Goal: Task Accomplishment & Management: Manage account settings

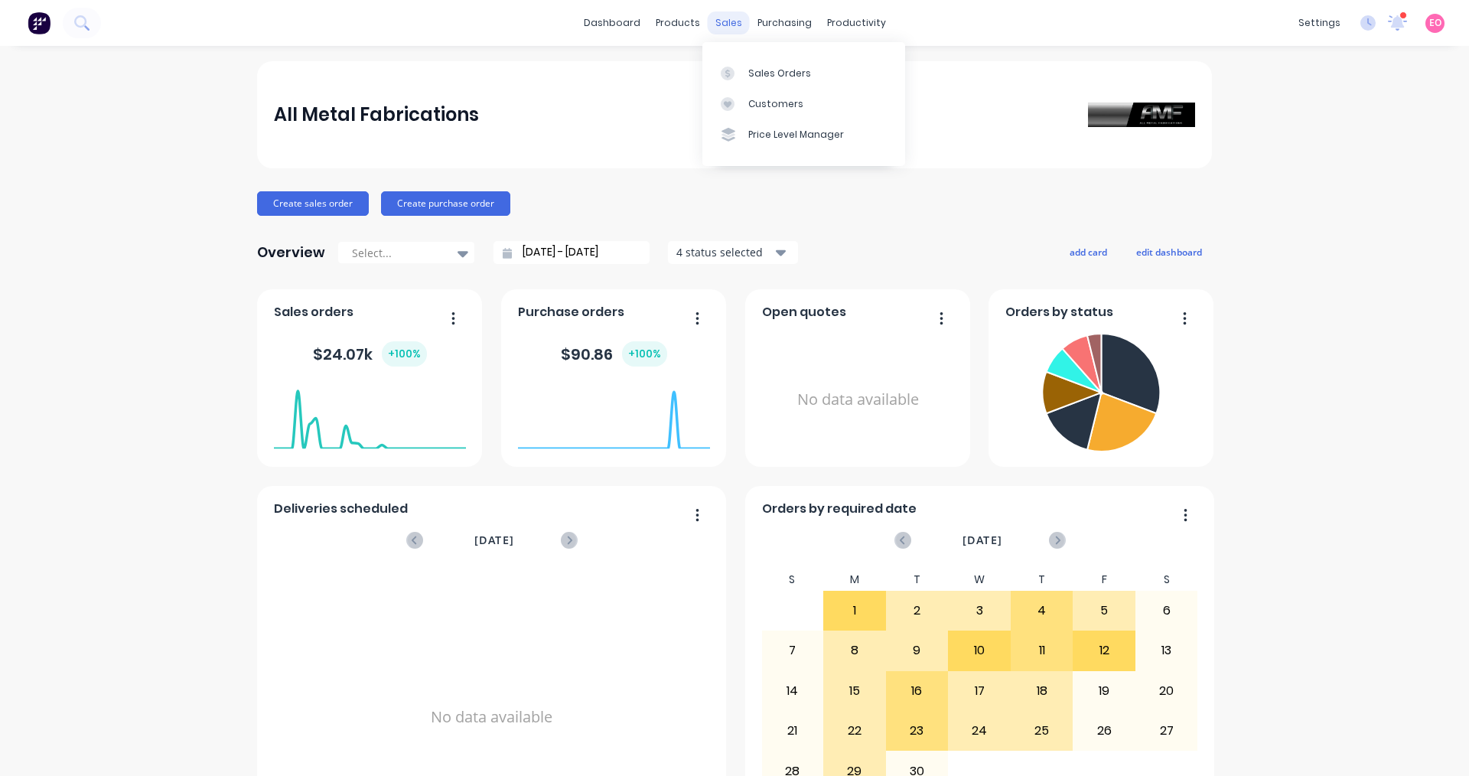
click at [724, 24] on div "sales" at bounding box center [729, 22] width 42 height 23
click at [735, 73] on div at bounding box center [732, 74] width 23 height 14
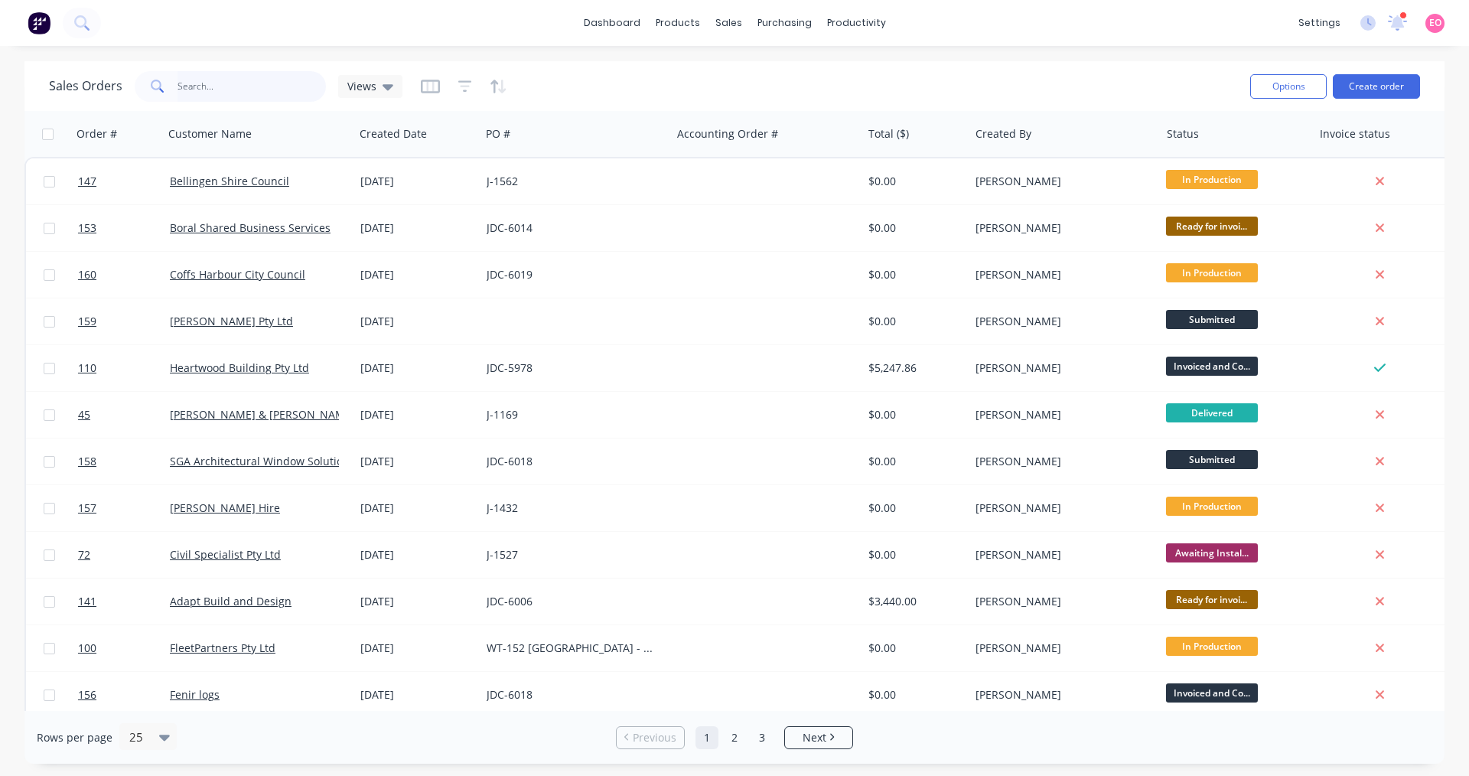
click at [231, 91] on input "text" at bounding box center [251, 86] width 149 height 31
type input "v"
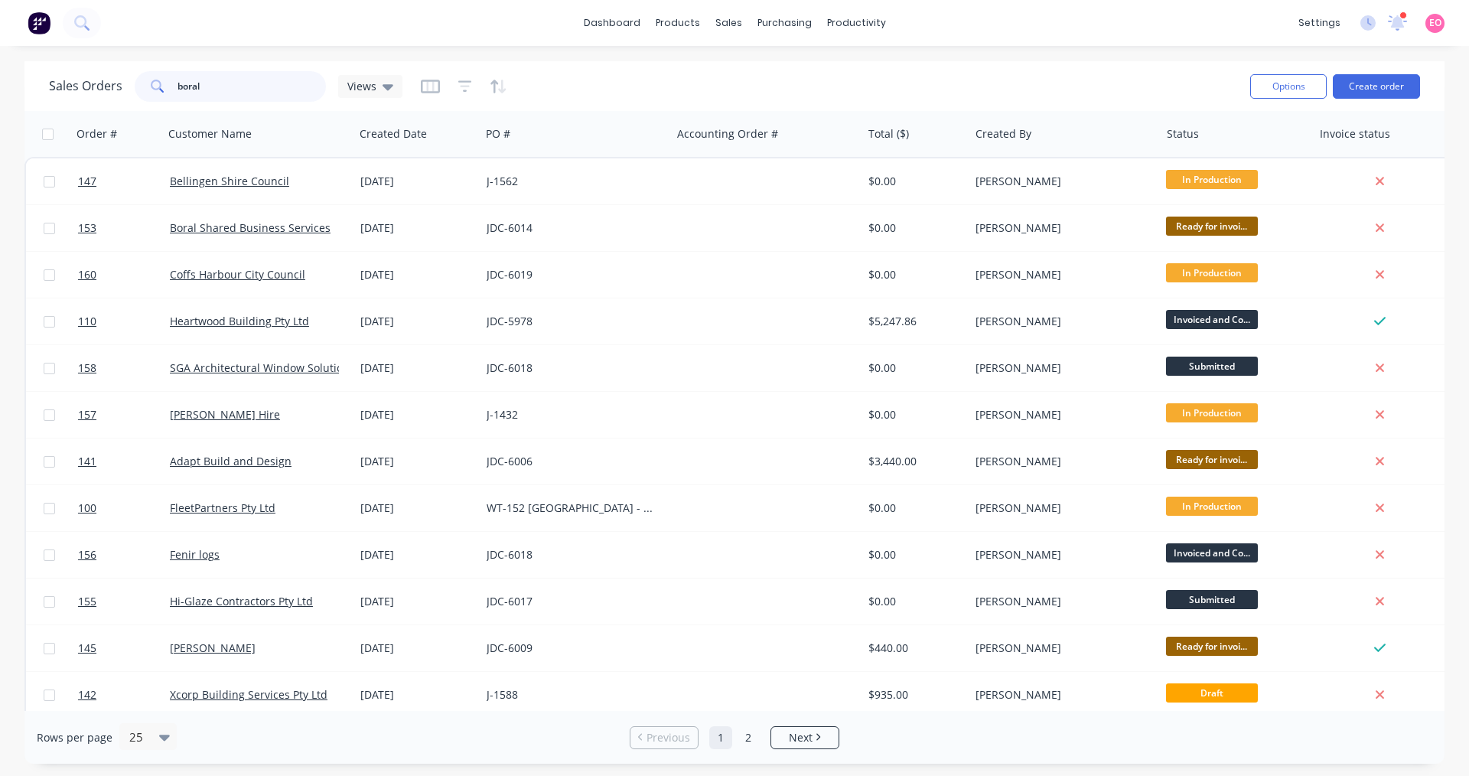
type input "boral"
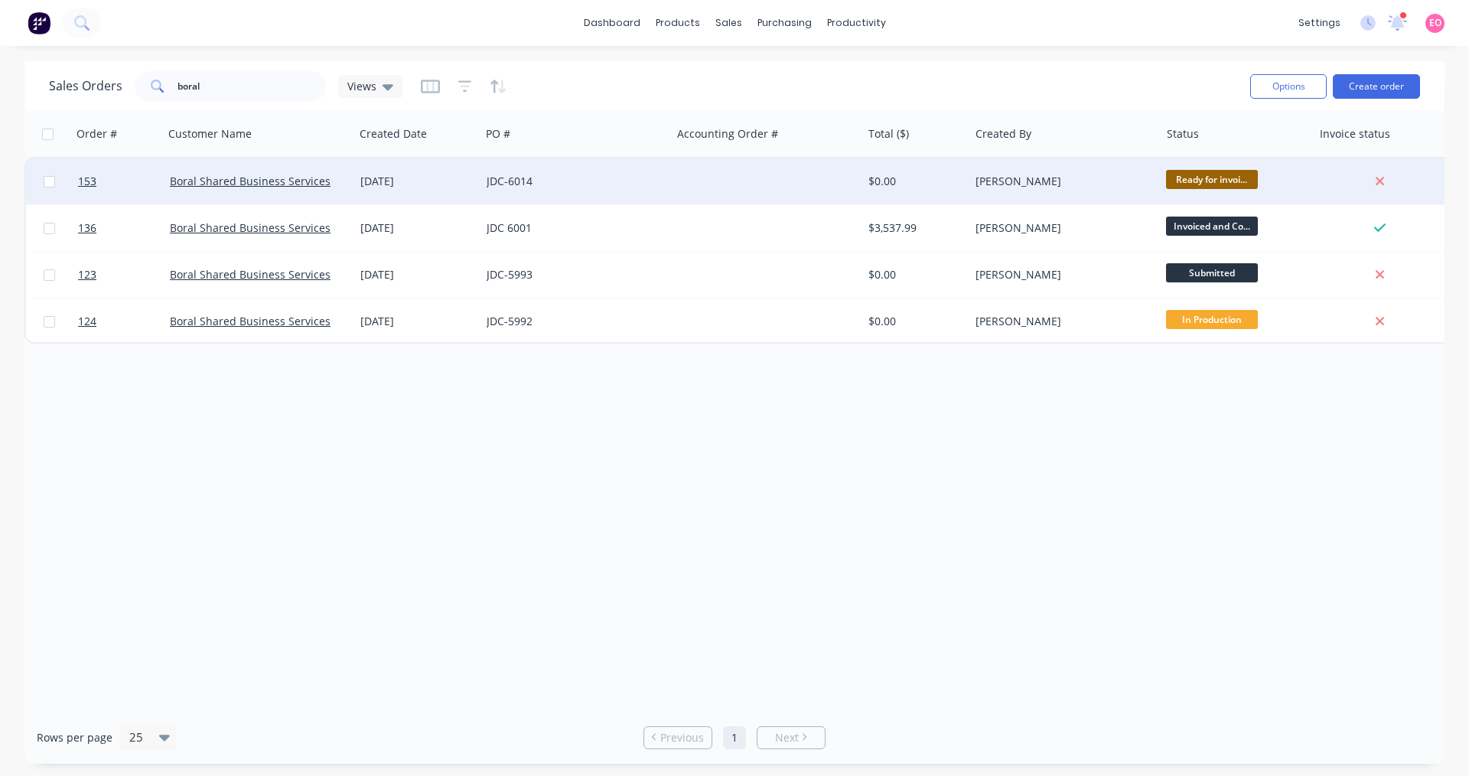
click at [256, 190] on div "Boral Shared Business Services" at bounding box center [259, 181] width 190 height 46
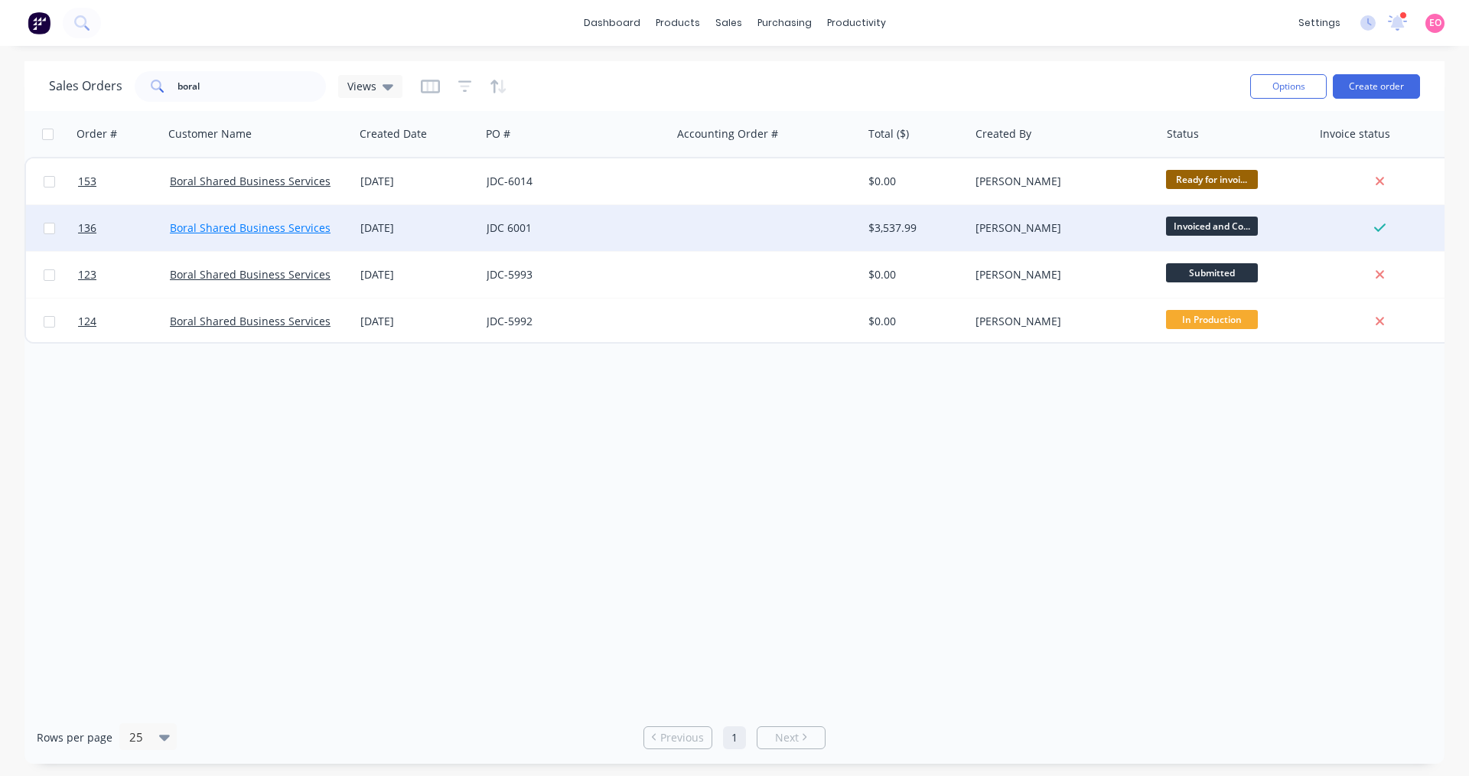
click at [246, 232] on link "Boral Shared Business Services" at bounding box center [250, 227] width 161 height 15
click at [369, 247] on div "[DATE]" at bounding box center [417, 228] width 126 height 46
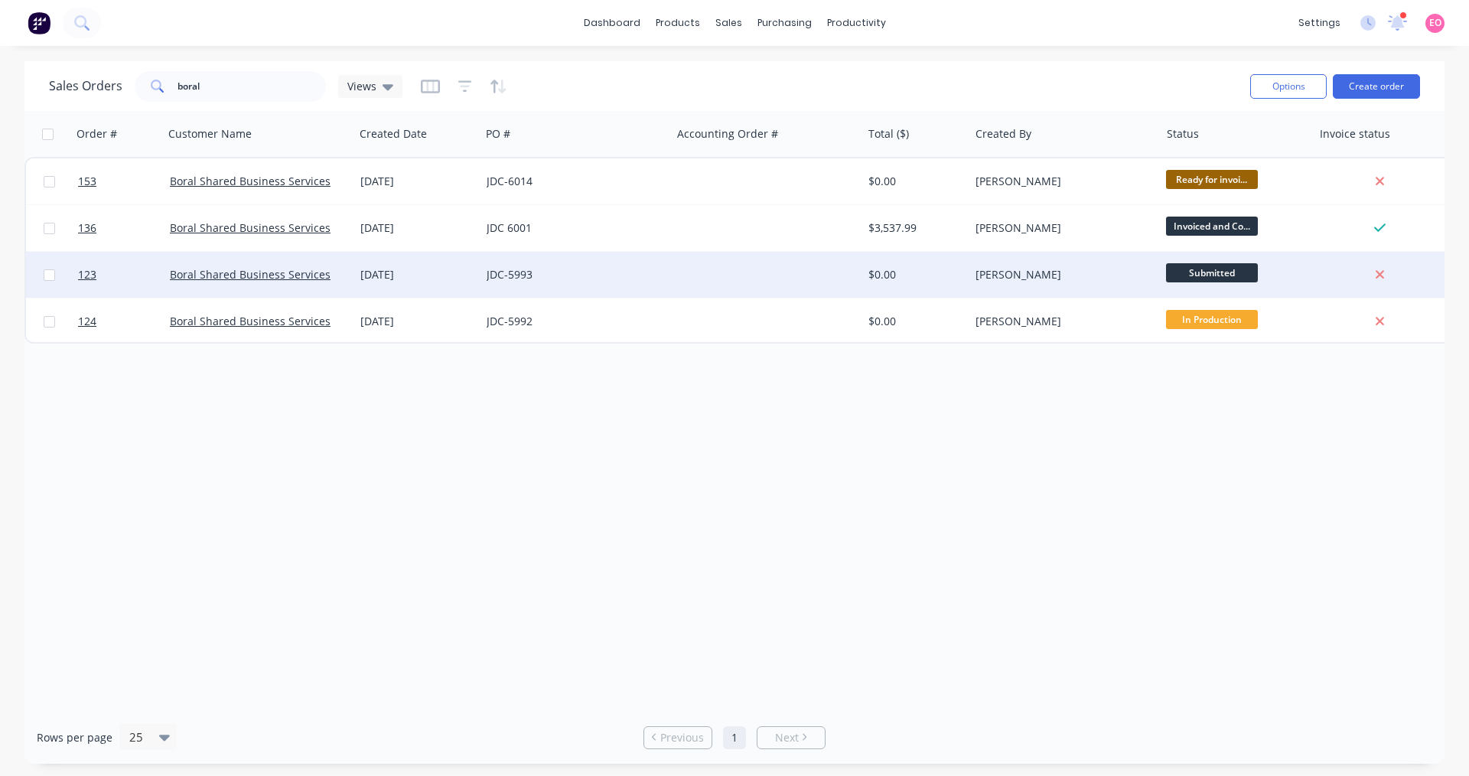
click at [296, 296] on div "Boral Shared Business Services" at bounding box center [259, 275] width 190 height 46
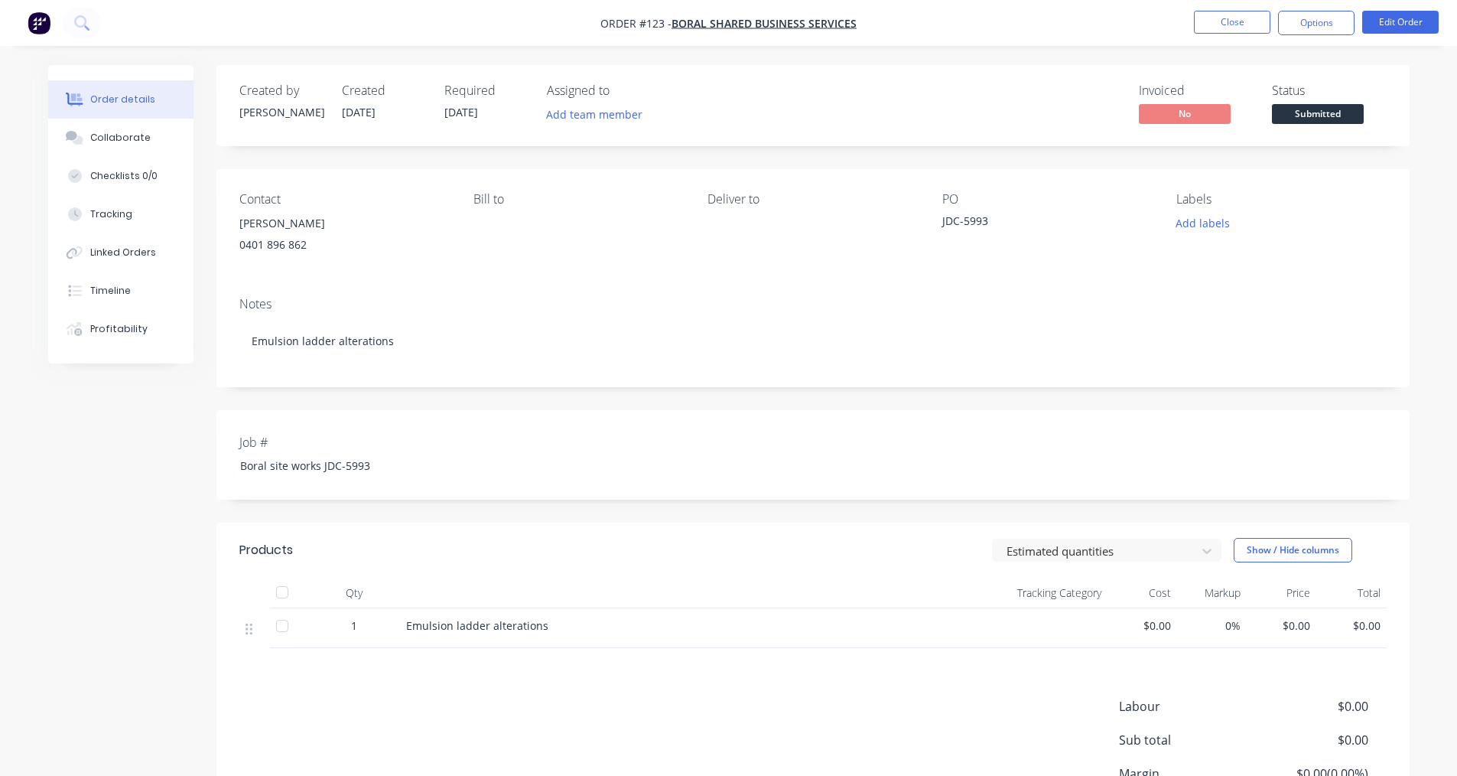
click at [1243, 34] on nav "Order #123 - Boral Shared Business Services Close Options Edit Order" at bounding box center [728, 23] width 1457 height 46
click at [1258, 26] on button "Close" at bounding box center [1232, 22] width 76 height 23
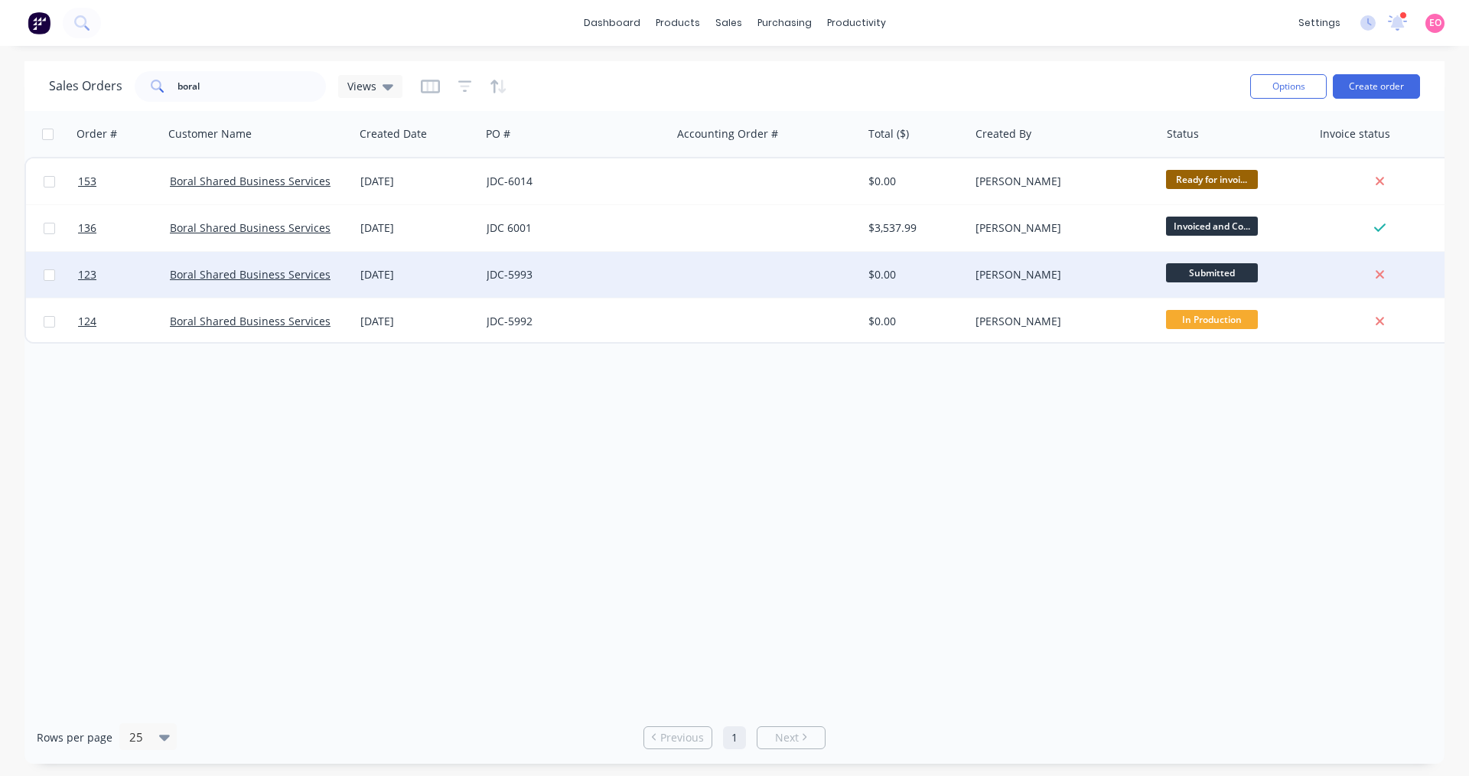
click at [197, 283] on div "Boral Shared Business Services" at bounding box center [259, 275] width 190 height 46
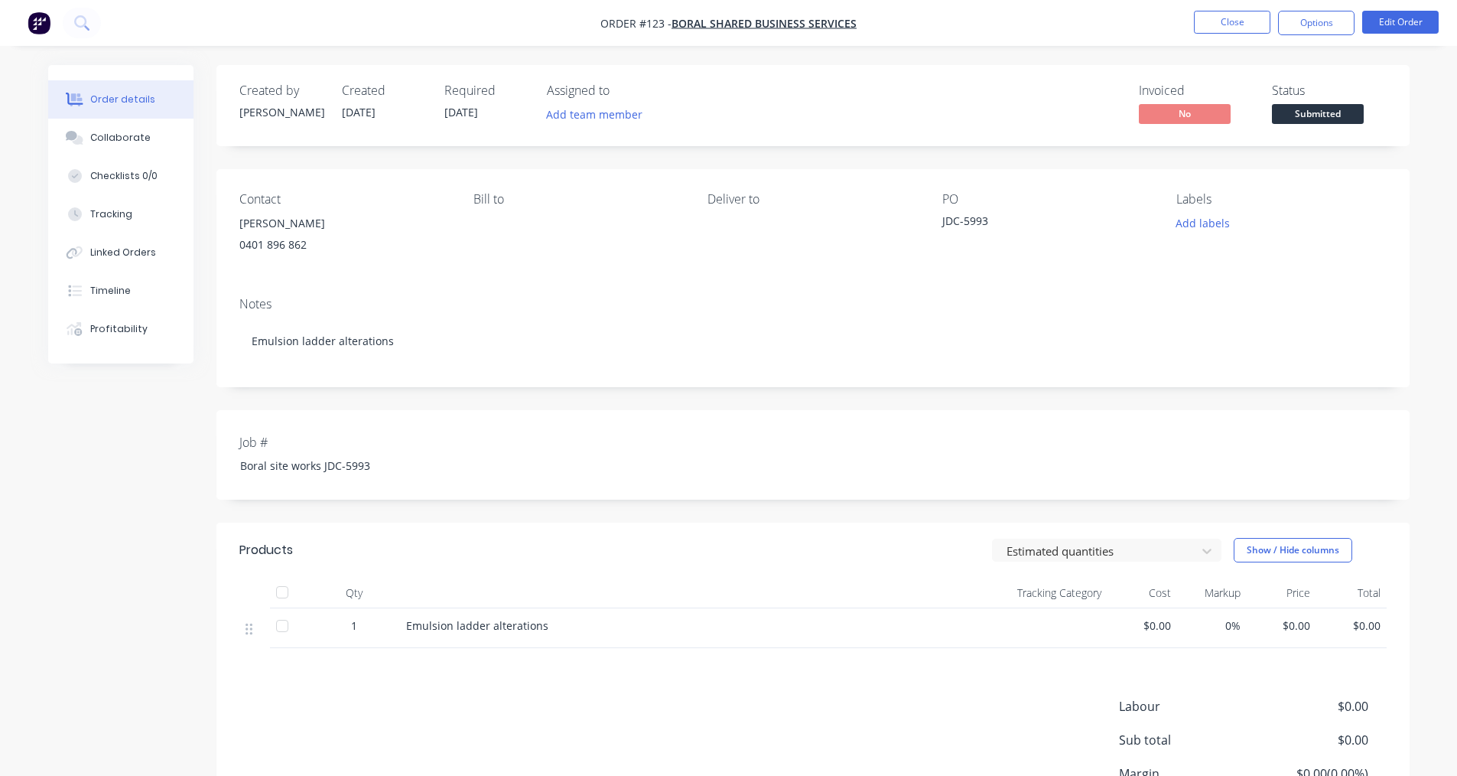
click at [321, 265] on div "Contact [PERSON_NAME] [PHONE_NUMBER] Bill to Deliver to PO JDC-5993 Labels Add …" at bounding box center [812, 227] width 1193 height 116
click at [1390, 28] on button "Edit Order" at bounding box center [1400, 22] width 76 height 23
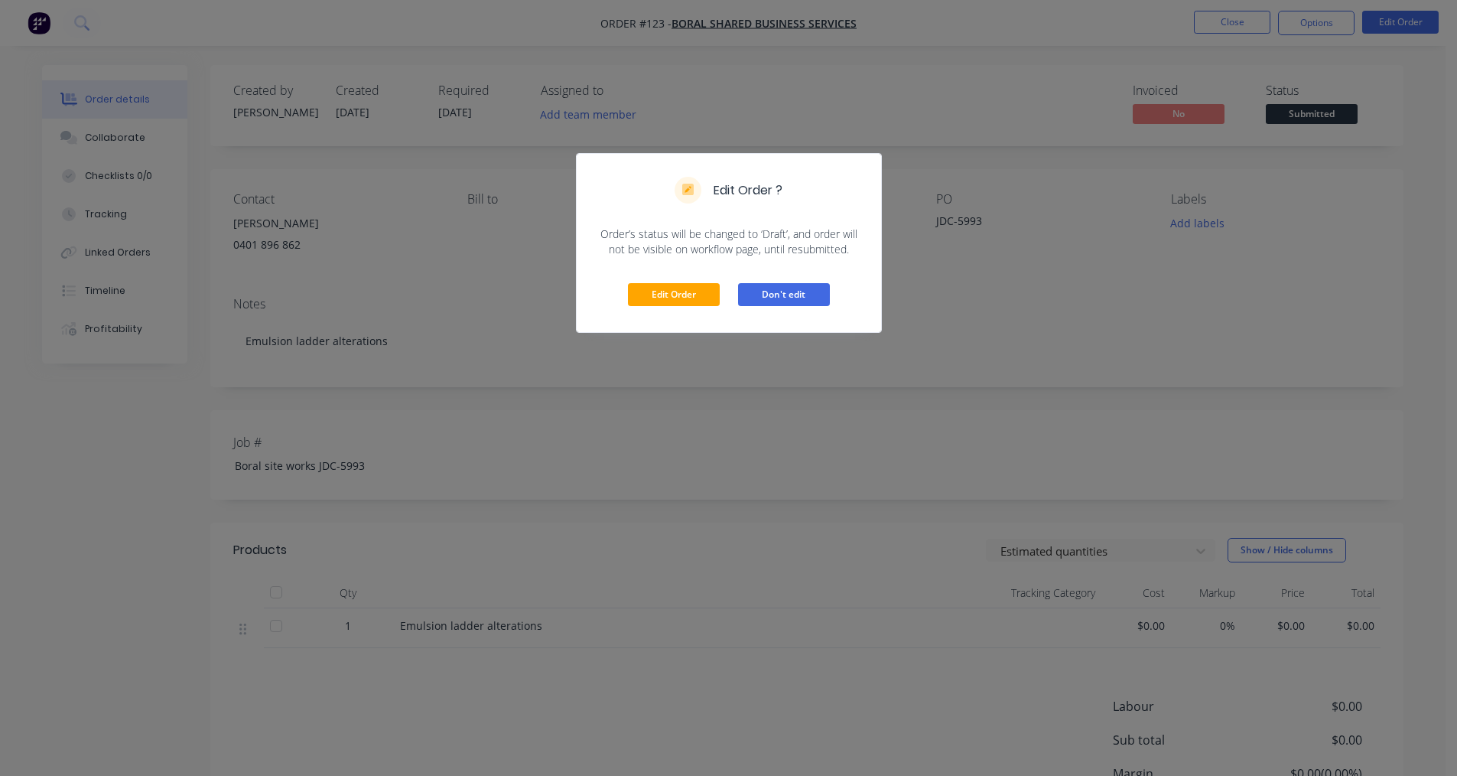
click at [762, 295] on button "Don't edit" at bounding box center [784, 294] width 92 height 23
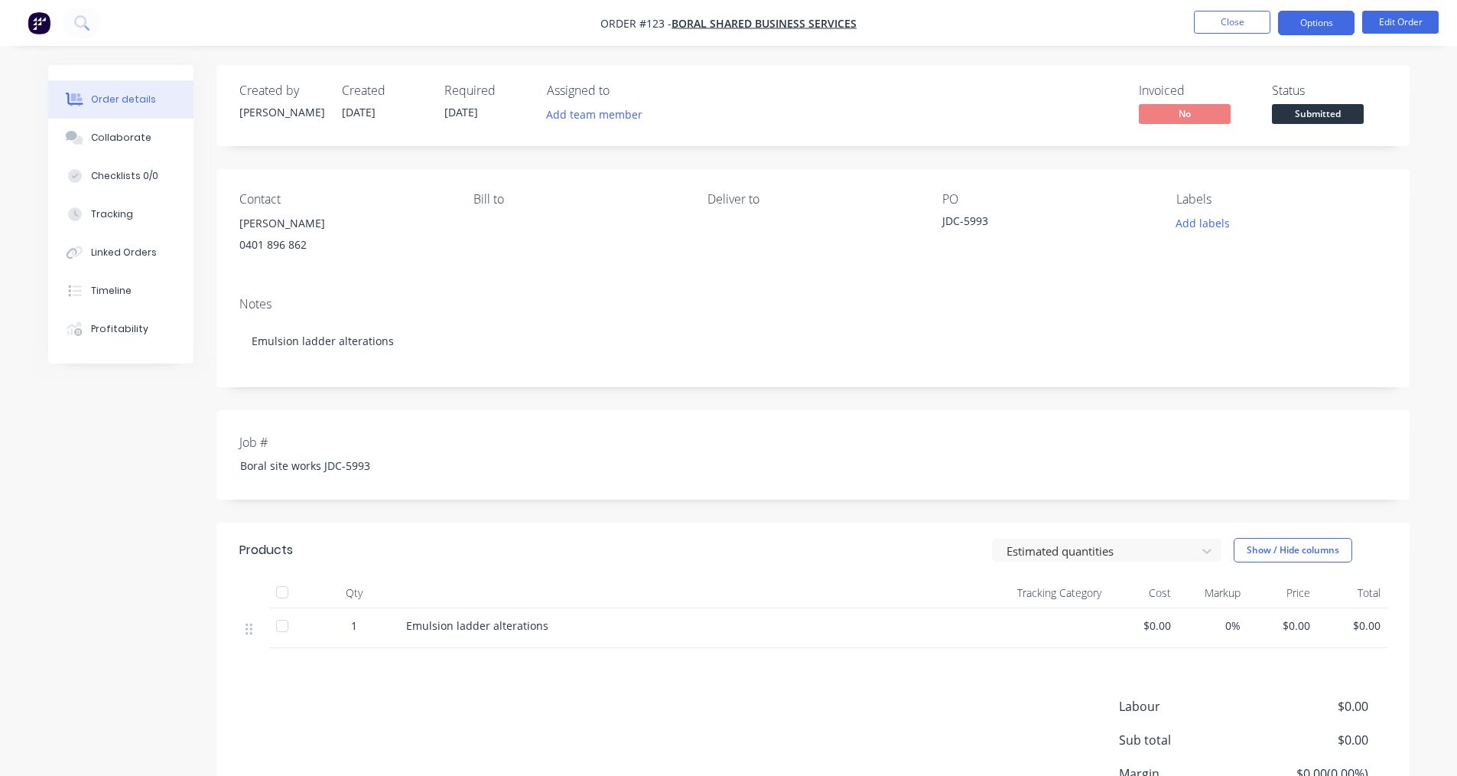
click at [1327, 28] on button "Options" at bounding box center [1316, 23] width 76 height 24
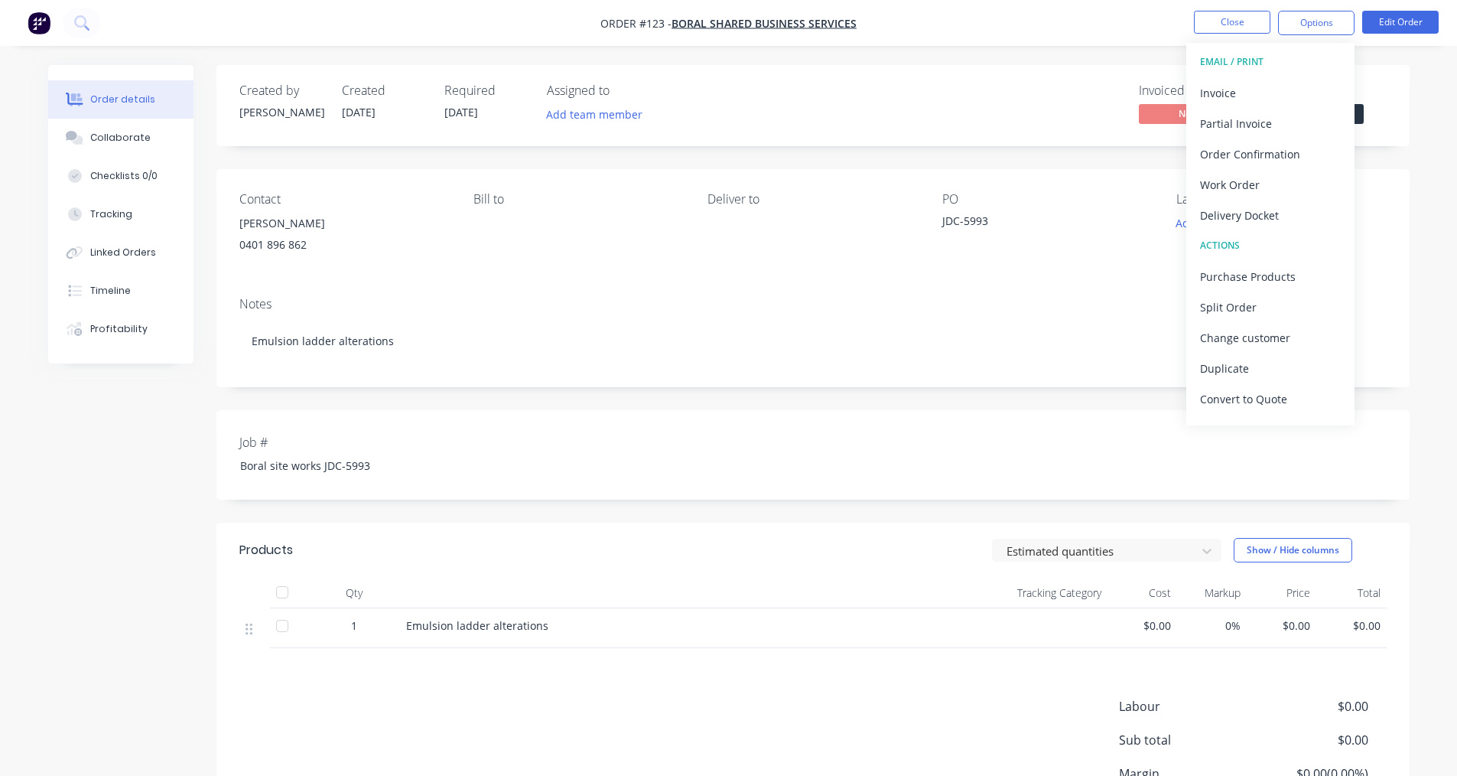
drag, startPoint x: 870, startPoint y: 301, endPoint x: 842, endPoint y: 299, distance: 27.6
click at [867, 301] on div "Notes" at bounding box center [812, 304] width 1147 height 15
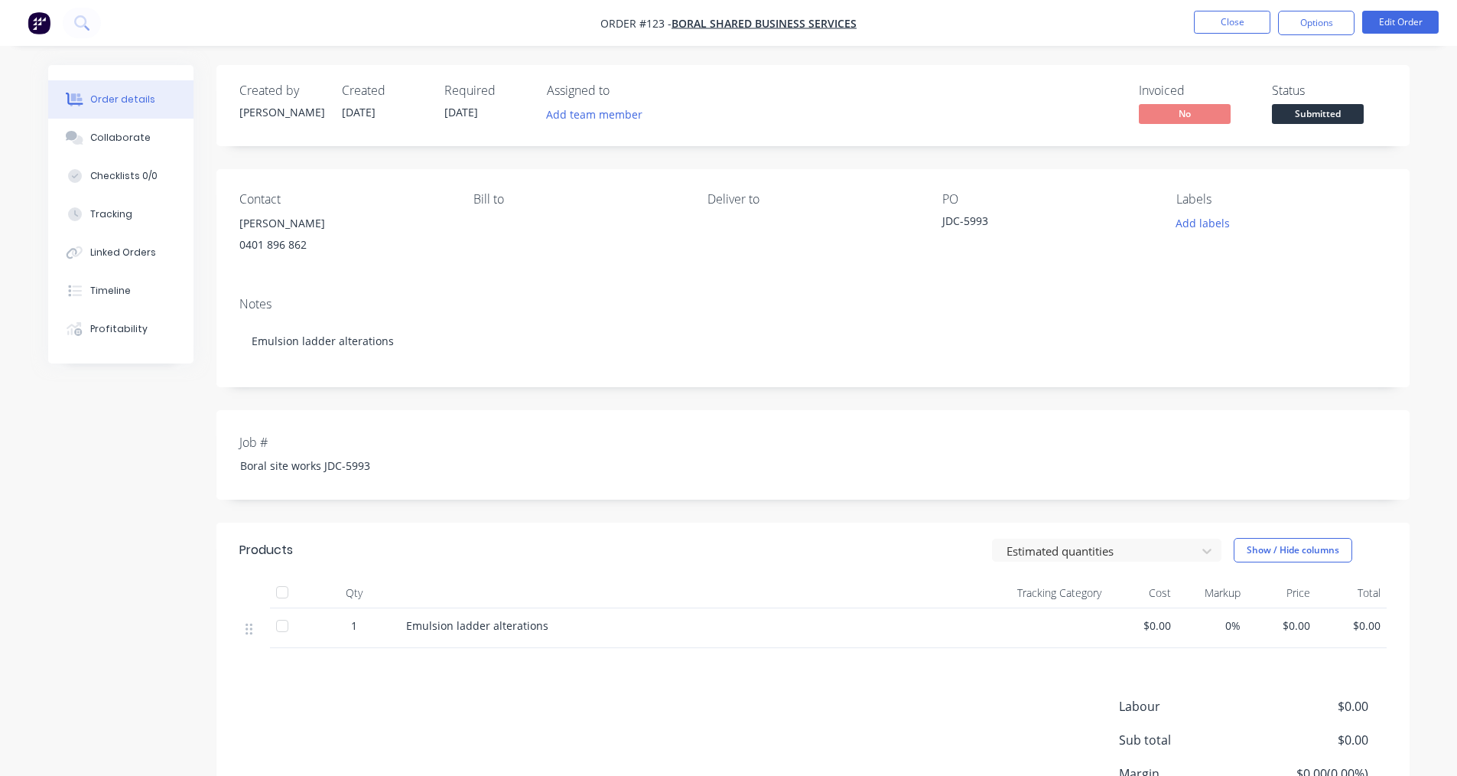
click at [269, 228] on div "[PERSON_NAME]" at bounding box center [344, 223] width 210 height 21
click at [1304, 24] on button "Options" at bounding box center [1316, 23] width 76 height 24
click at [994, 219] on div "JDC-5993" at bounding box center [1037, 223] width 191 height 21
click at [138, 142] on div "Collaborate" at bounding box center [120, 138] width 60 height 14
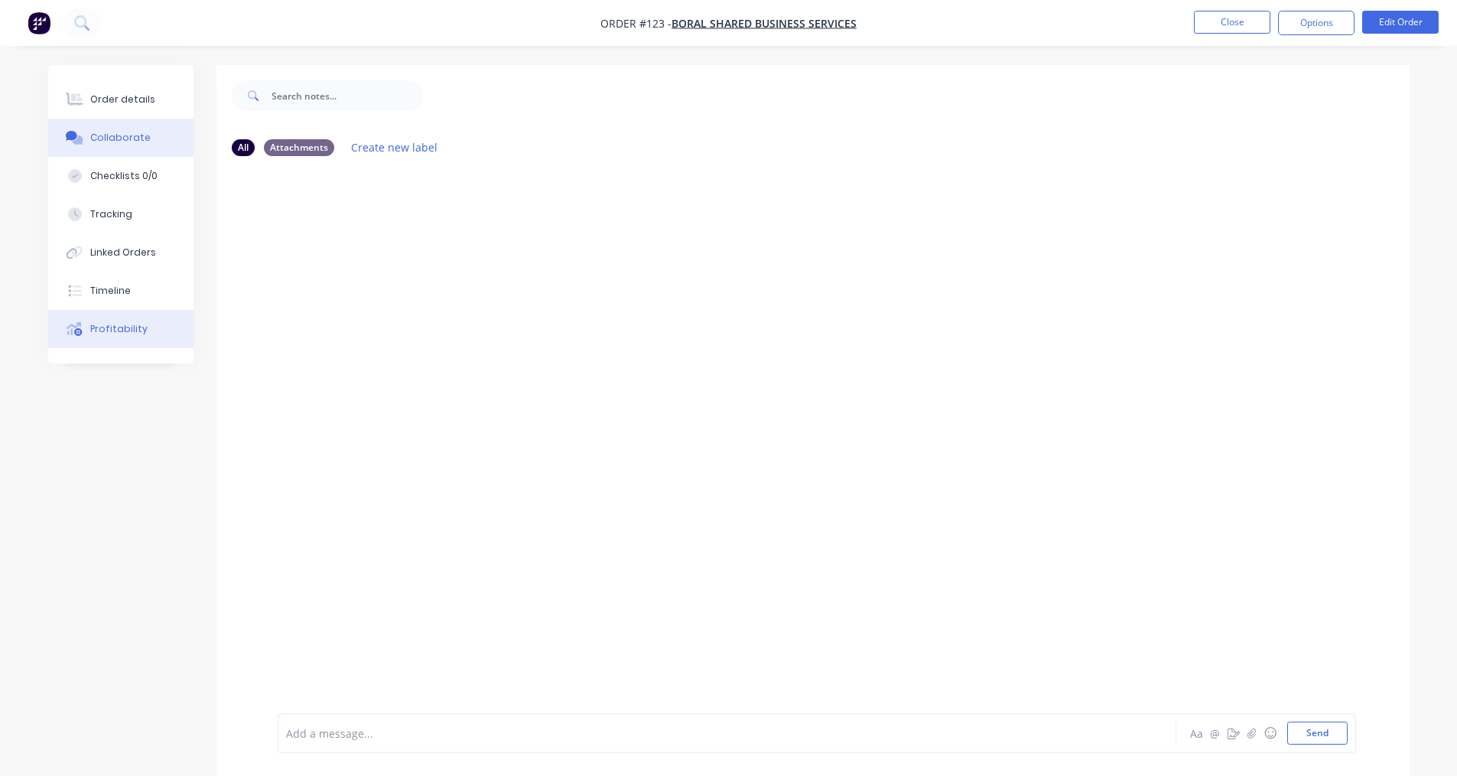
click at [110, 341] on button "Profitability" at bounding box center [120, 329] width 145 height 38
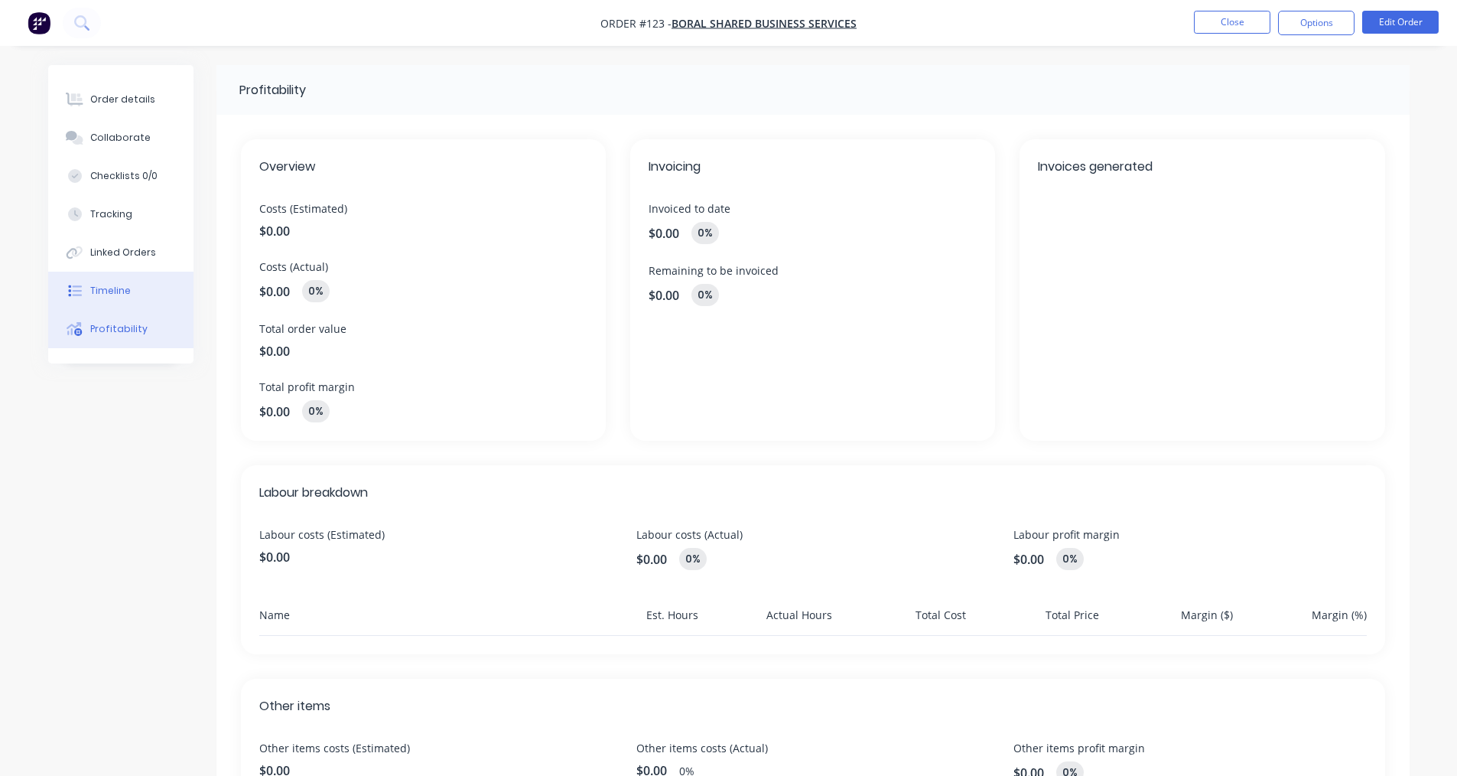
click at [116, 298] on button "Timeline" at bounding box center [120, 291] width 145 height 38
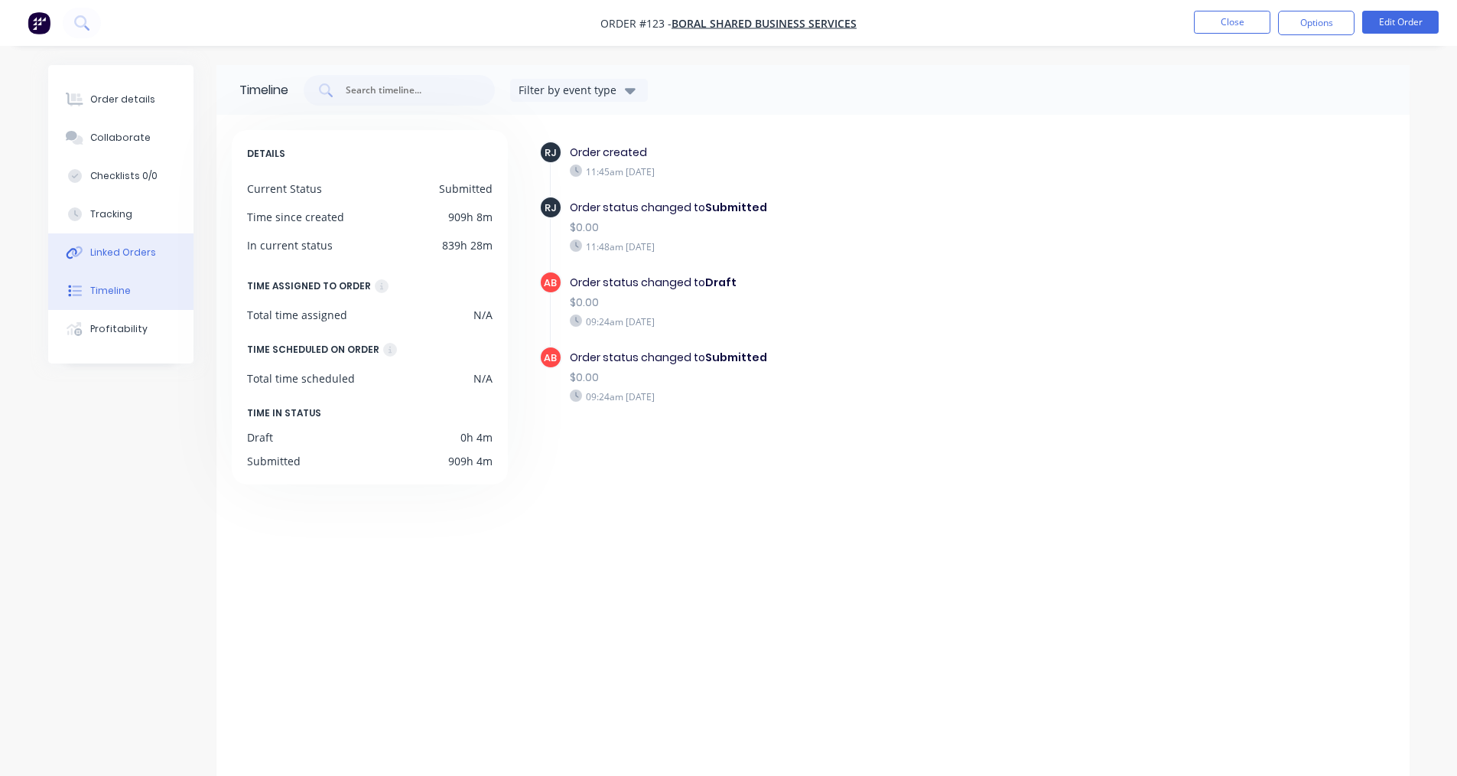
click at [149, 241] on button "Linked Orders" at bounding box center [120, 252] width 145 height 38
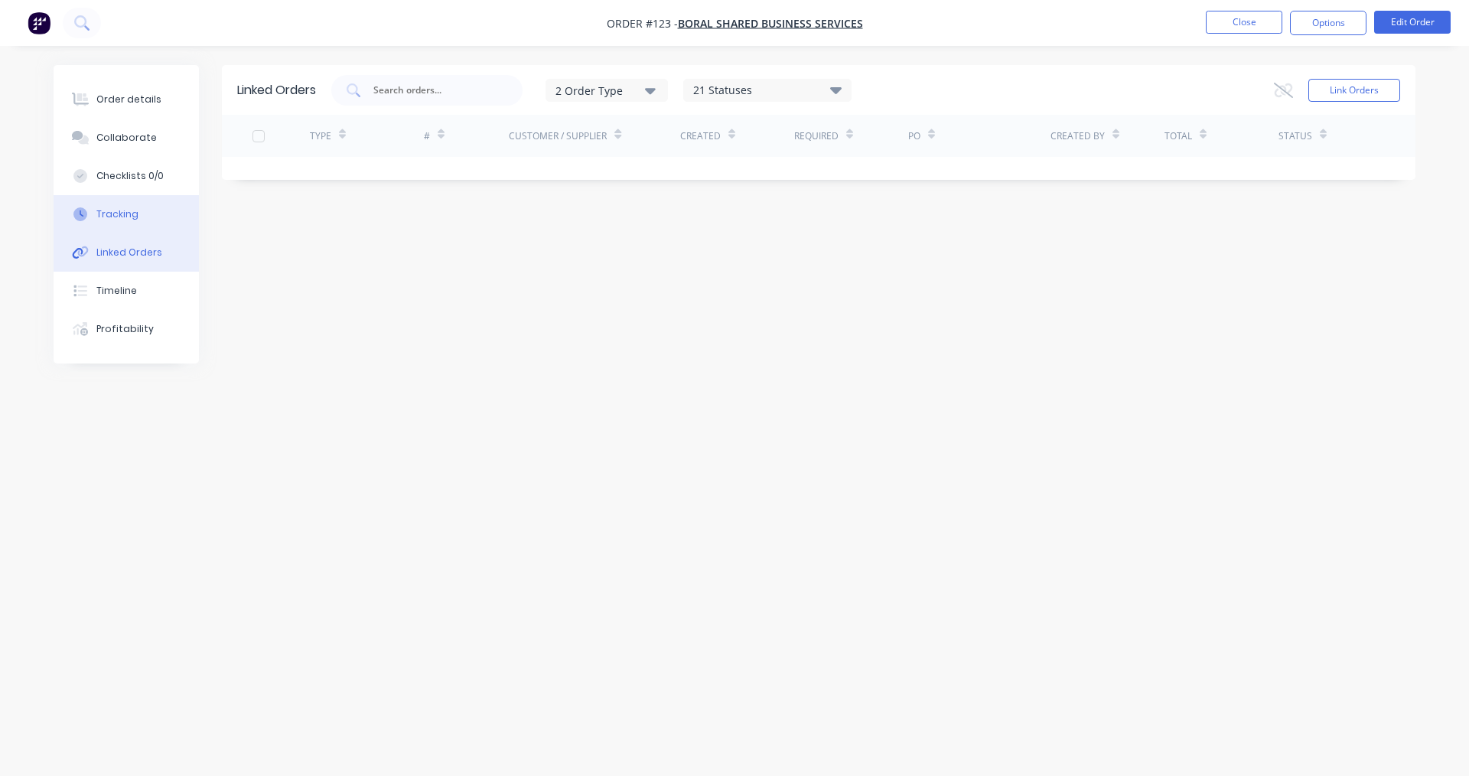
click at [146, 219] on button "Tracking" at bounding box center [126, 214] width 145 height 38
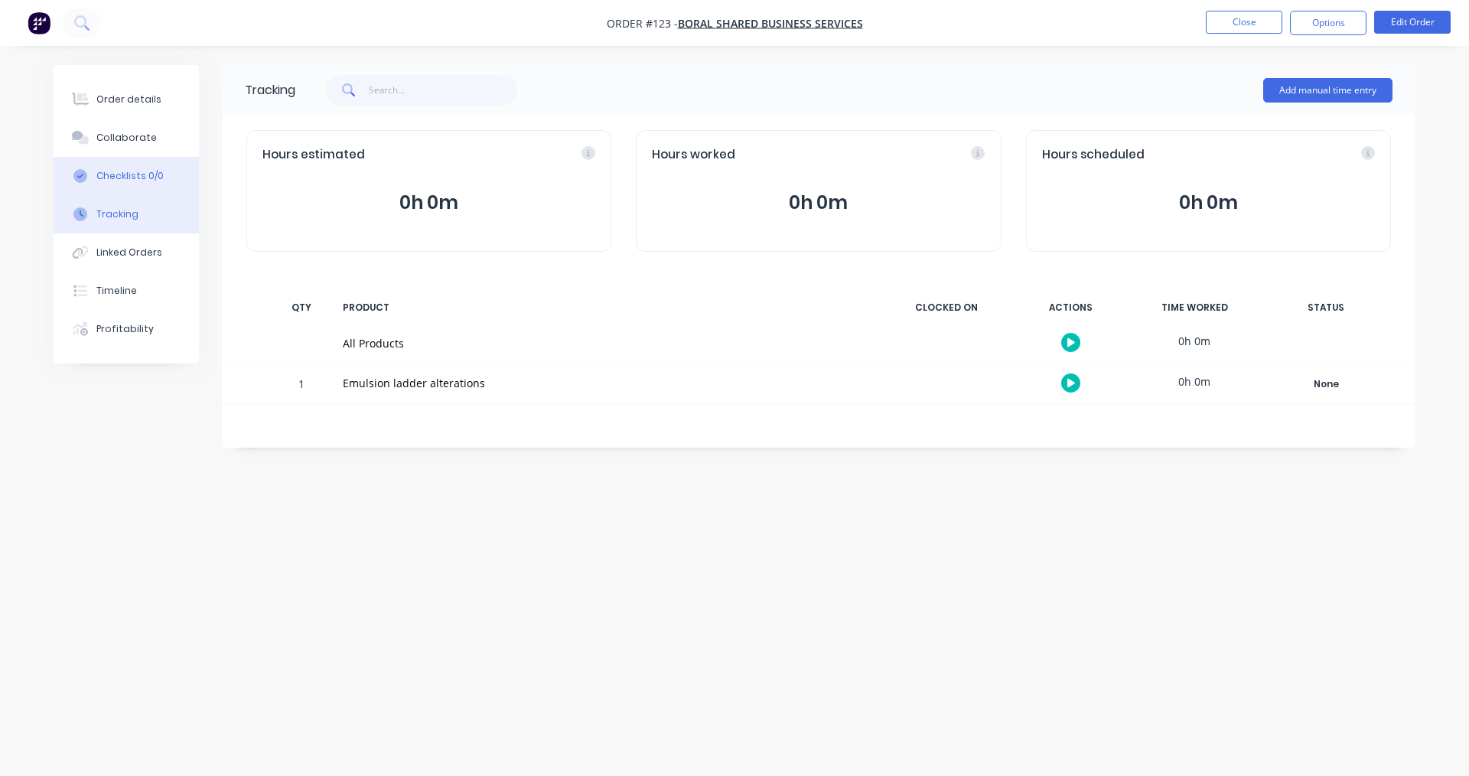
click at [168, 166] on button "Checklists 0/0" at bounding box center [126, 176] width 145 height 38
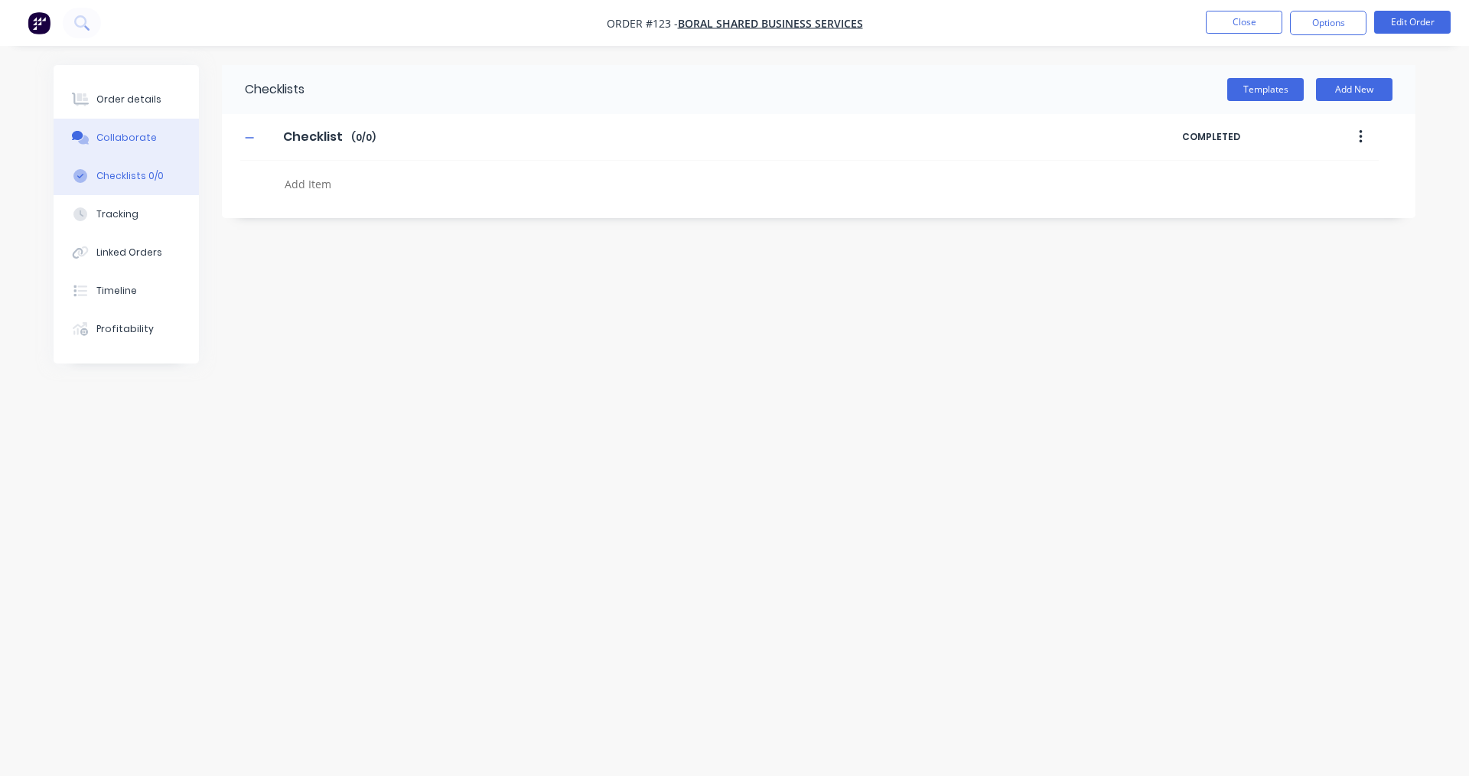
click at [168, 137] on button "Collaborate" at bounding box center [126, 138] width 145 height 38
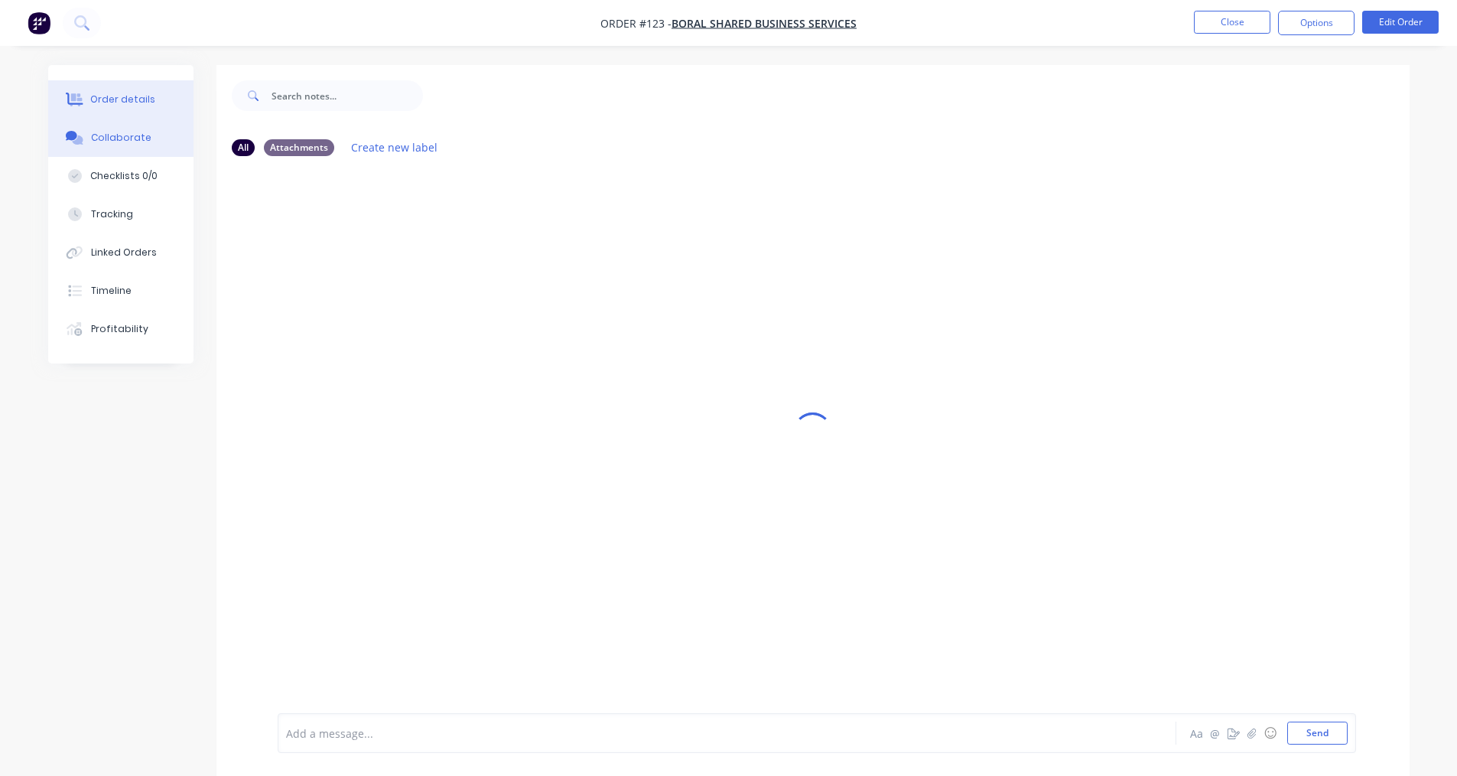
click at [169, 93] on button "Order details" at bounding box center [120, 99] width 145 height 38
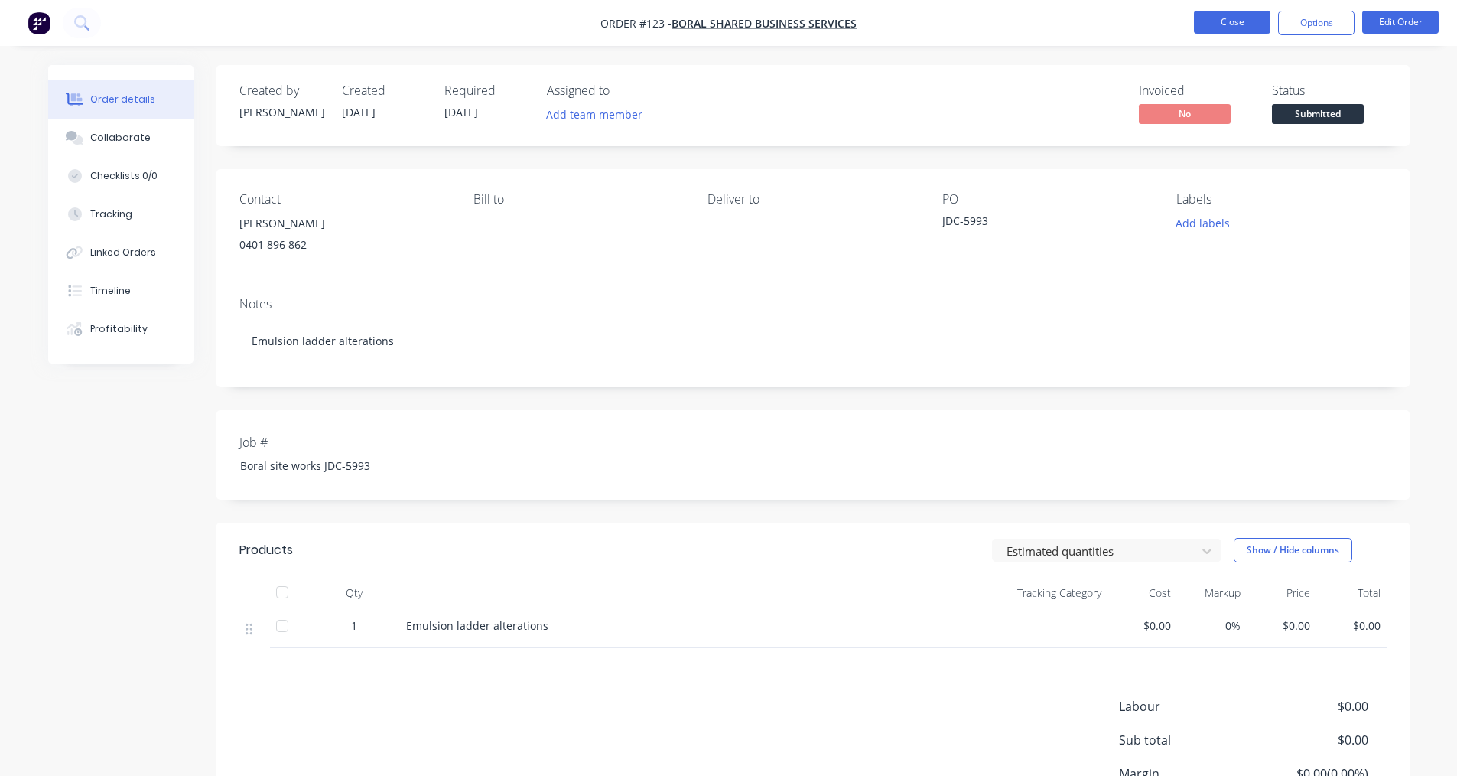
click at [1240, 23] on button "Close" at bounding box center [1232, 22] width 76 height 23
